Goal: Task Accomplishment & Management: Use online tool/utility

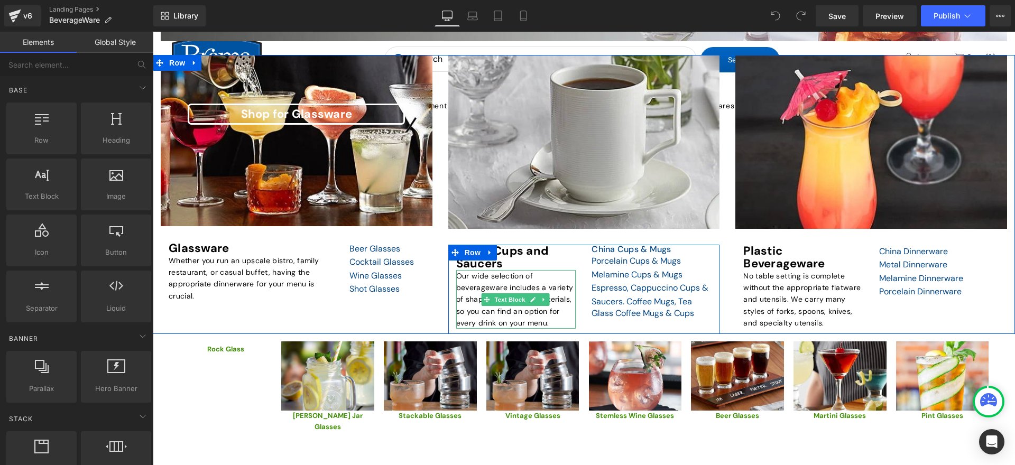
scroll to position [264, 0]
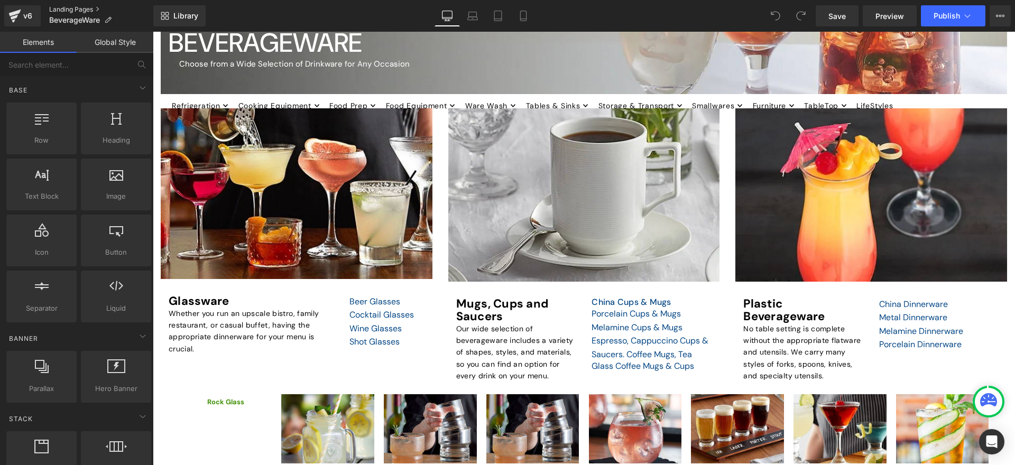
click at [73, 11] on link "Landing Pages" at bounding box center [101, 9] width 104 height 8
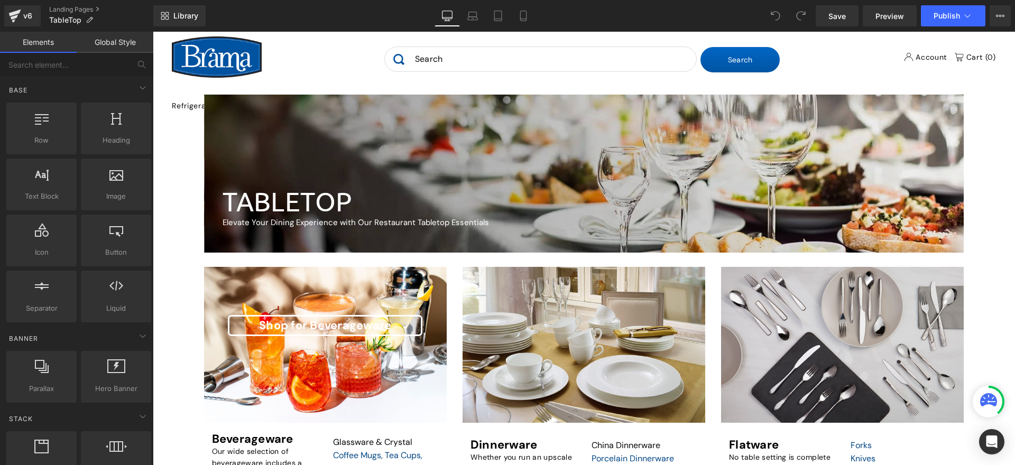
scroll to position [159, 0]
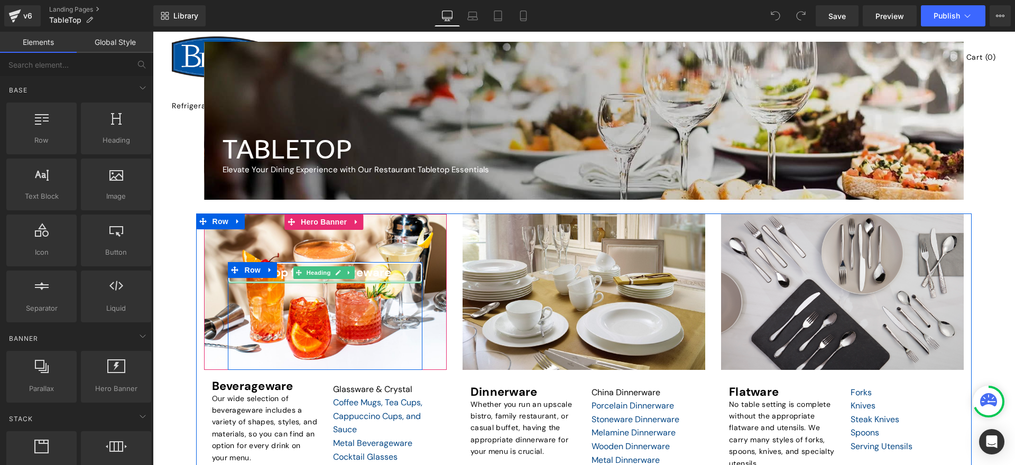
click at [346, 282] on div at bounding box center [325, 282] width 194 height 3
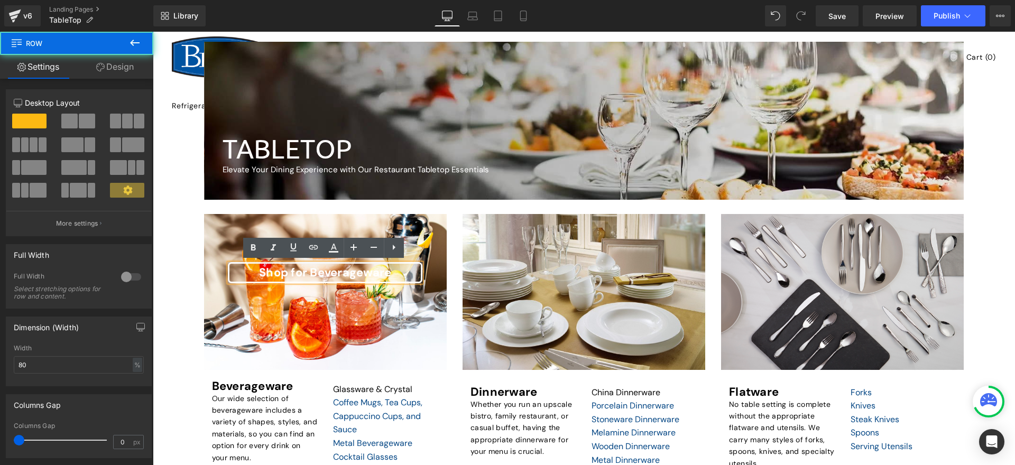
click at [251, 296] on div "Shop for Beverageware Heading Row" at bounding box center [325, 316] width 194 height 108
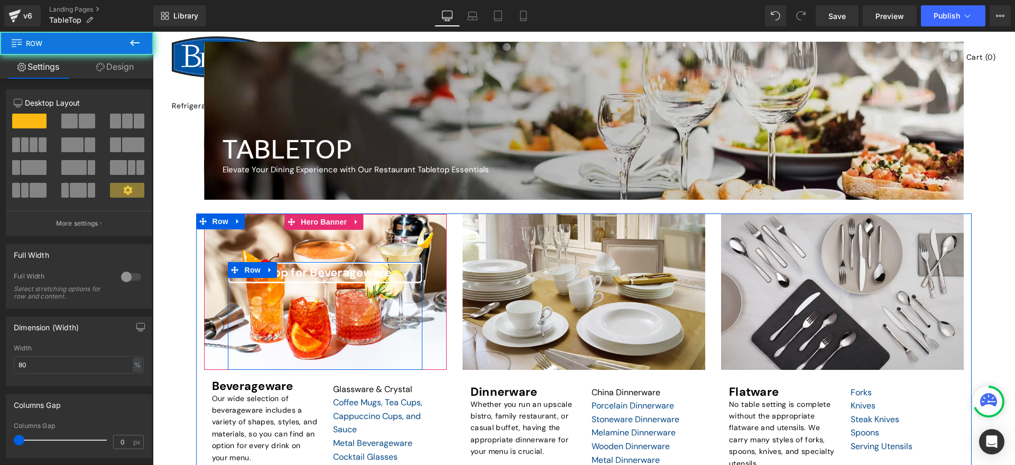
drag, startPoint x: 257, startPoint y: 323, endPoint x: 257, endPoint y: 300, distance: 22.2
click at [257, 322] on div "Shop for Beverageware Heading Row" at bounding box center [325, 316] width 194 height 108
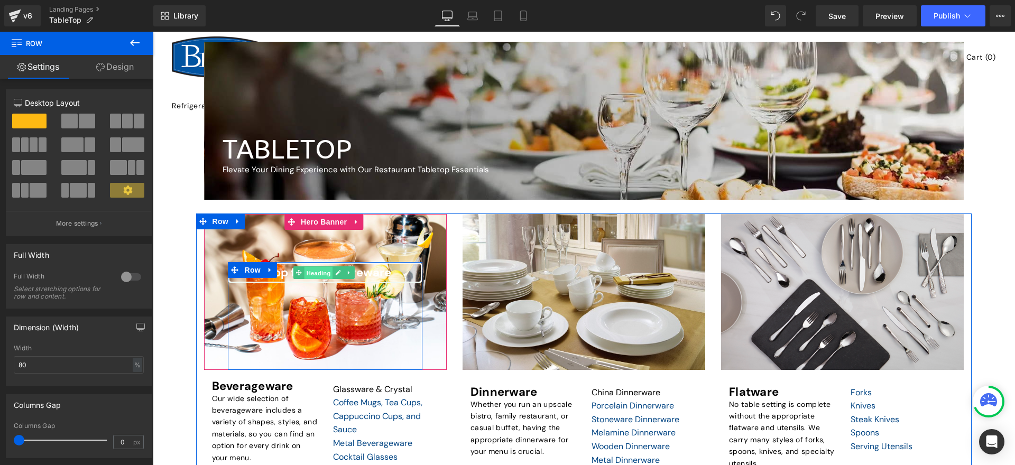
click at [325, 276] on span "Heading" at bounding box center [319, 273] width 29 height 13
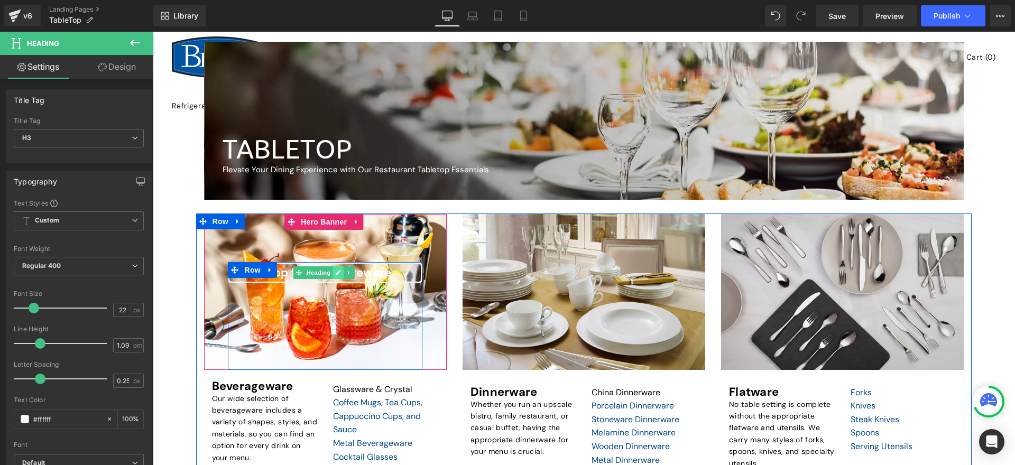
click at [340, 272] on icon at bounding box center [338, 273] width 6 height 6
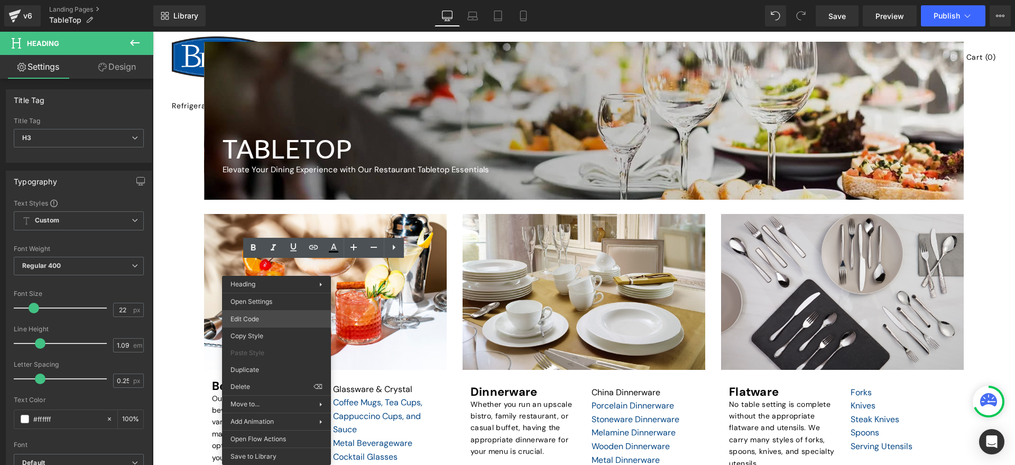
click at [274, 0] on div "Heading You are previewing how the will restyle your page. You can not edit Ele…" at bounding box center [507, 0] width 1015 height 0
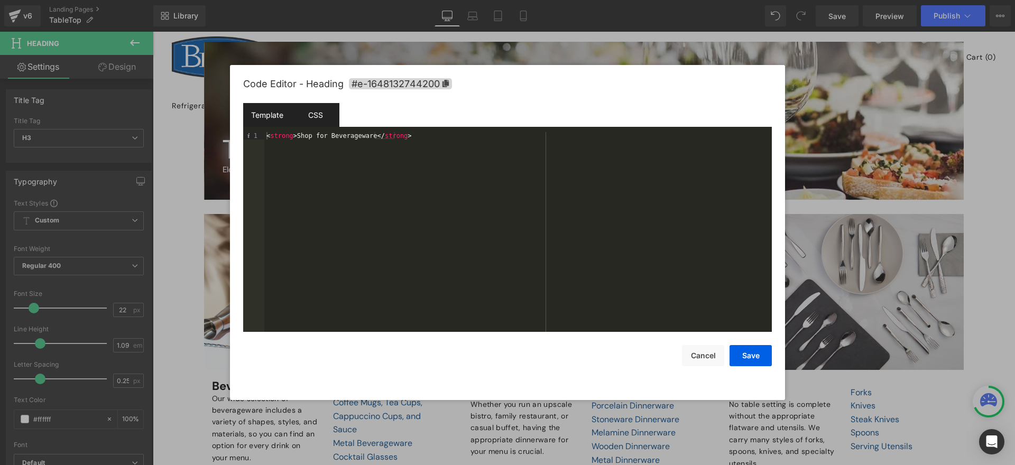
click at [325, 118] on div "CSS" at bounding box center [315, 115] width 48 height 24
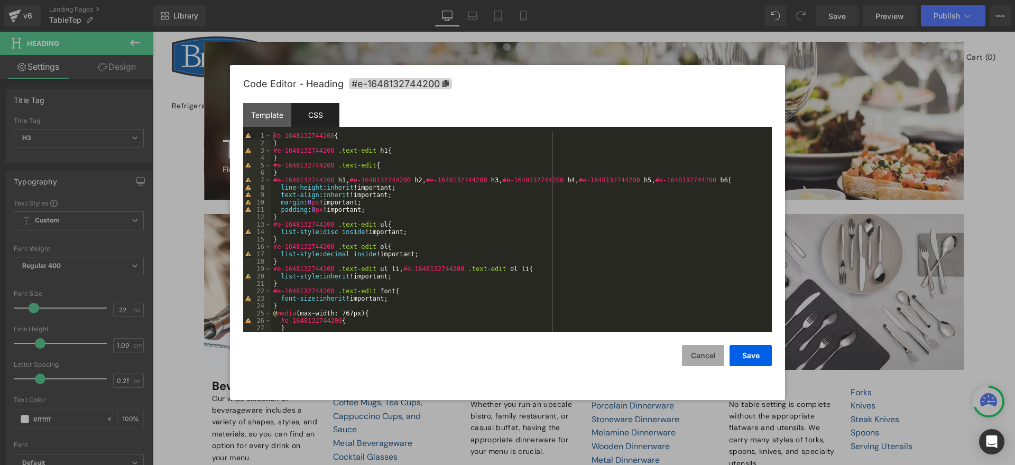
click at [711, 358] on button "Cancel" at bounding box center [703, 355] width 42 height 21
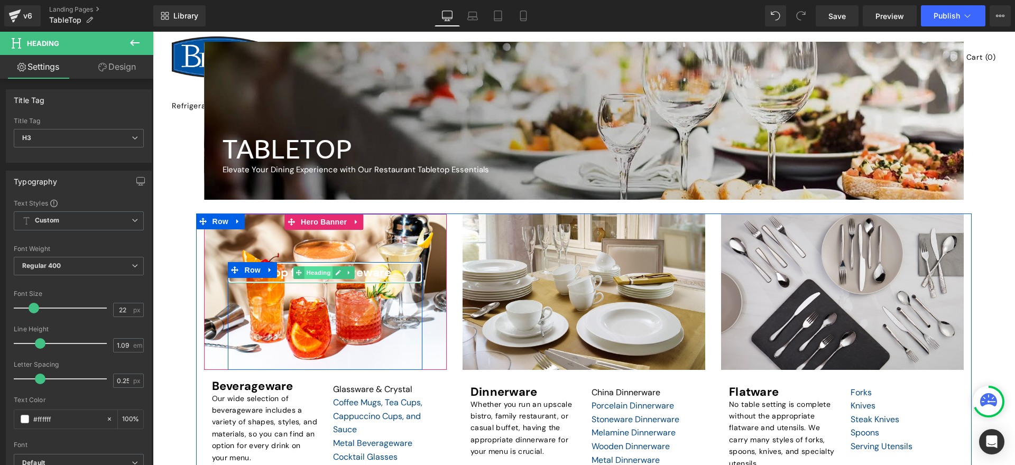
click at [318, 272] on span "Heading" at bounding box center [319, 272] width 29 height 13
click at [321, 275] on span "Heading" at bounding box center [319, 273] width 29 height 13
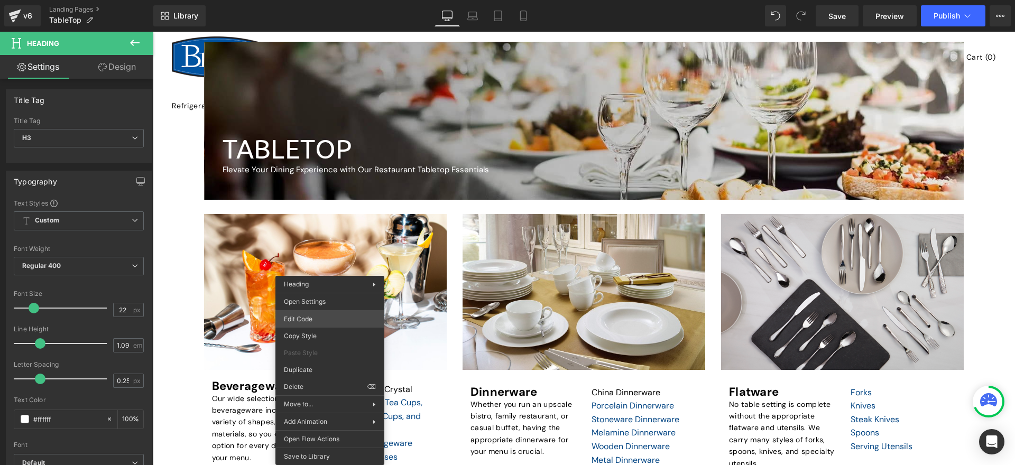
click at [328, 0] on div "Heading You are previewing how the will restyle your page. You can not edit Ele…" at bounding box center [507, 0] width 1015 height 0
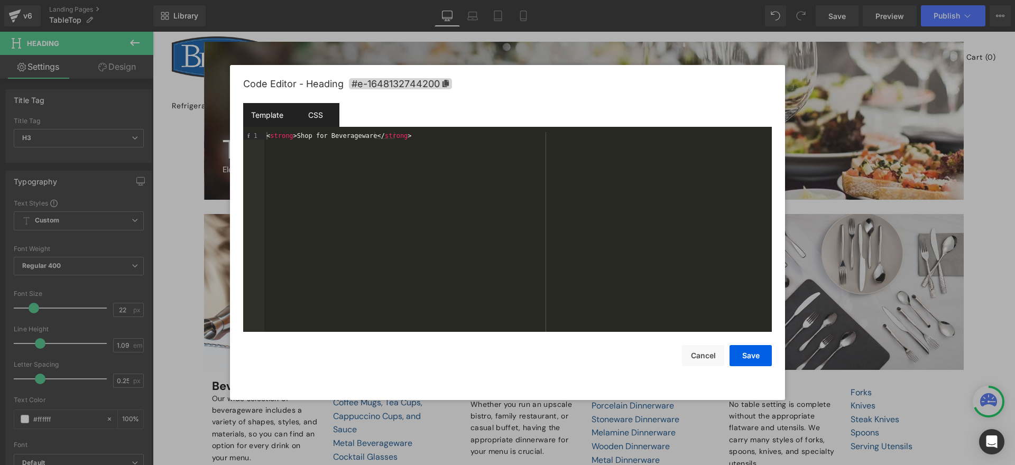
click at [0, 0] on div "CSS" at bounding box center [0, 0] width 0 height 0
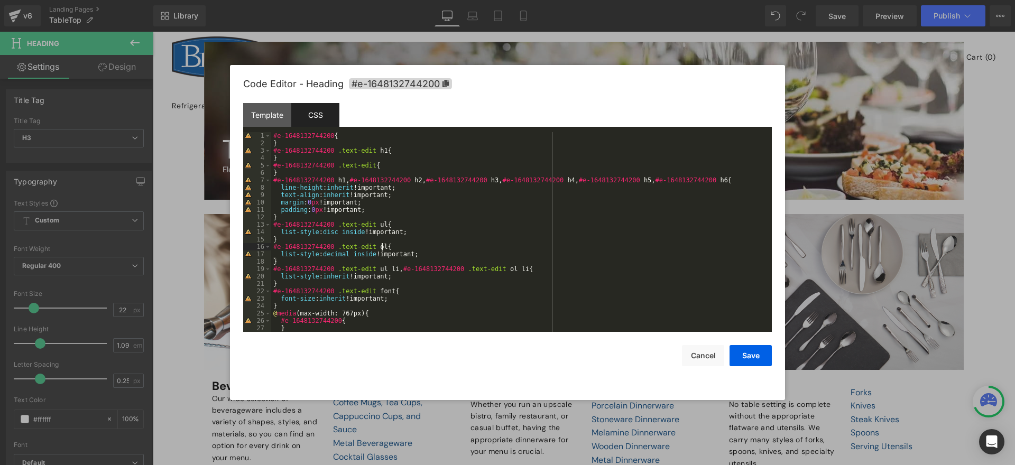
scroll to position [1, 0]
click at [425, 243] on div "#e-1648132744200 { } #e-1648132744200 .text-edit h1 { } #e-1648132744200 .text-…" at bounding box center [519, 239] width 496 height 215
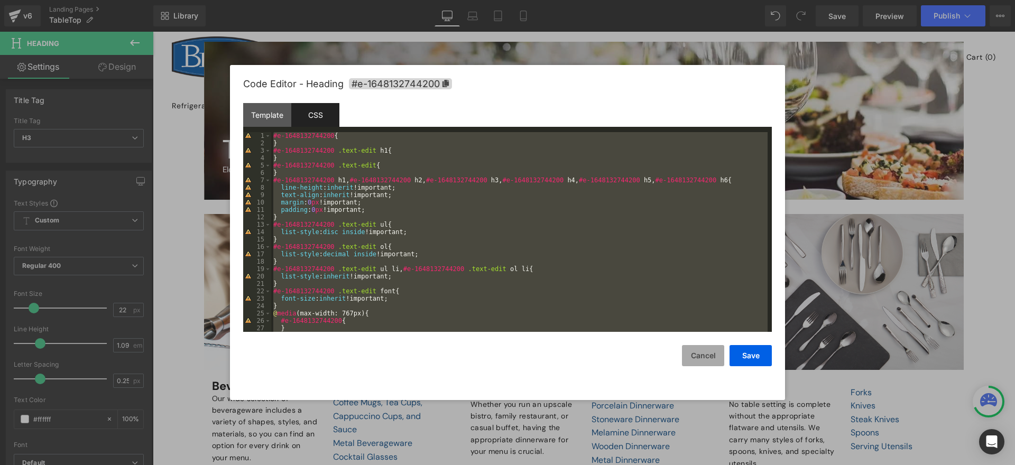
click at [0, 0] on button "Cancel" at bounding box center [0, 0] width 0 height 0
